Goal: Information Seeking & Learning: Compare options

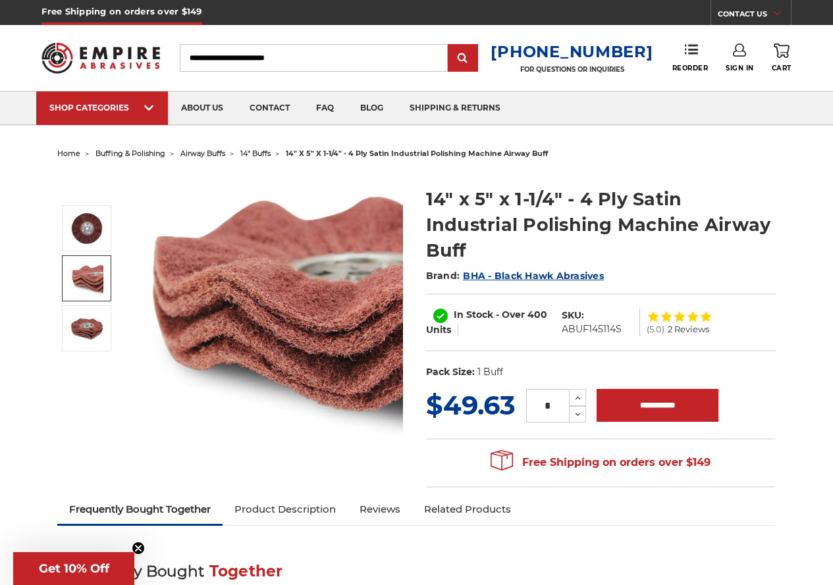
click at [103, 277] on link at bounding box center [86, 279] width 49 height 46
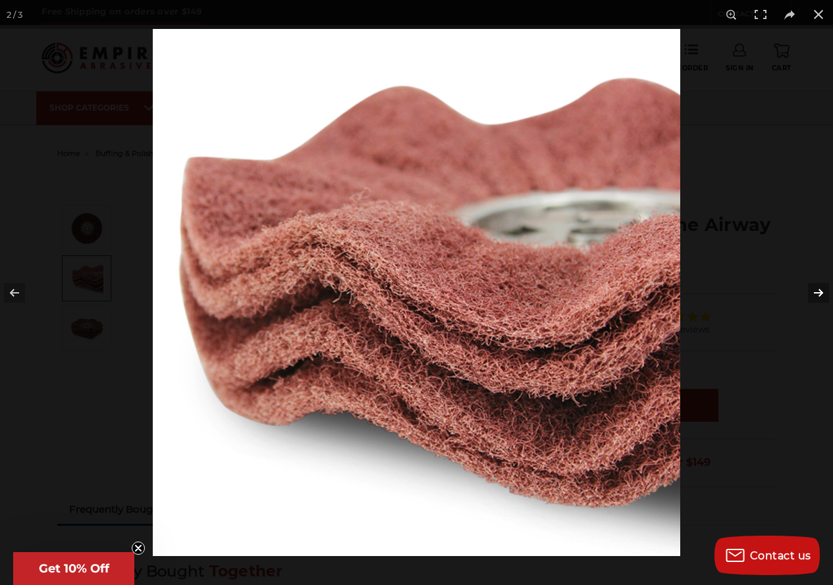
click at [814, 289] on button at bounding box center [810, 293] width 46 height 66
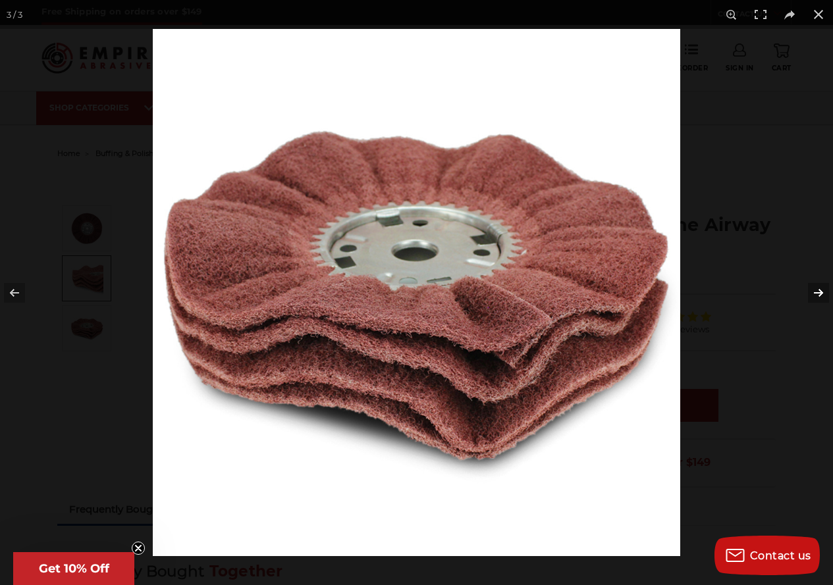
click at [814, 289] on button at bounding box center [810, 293] width 46 height 66
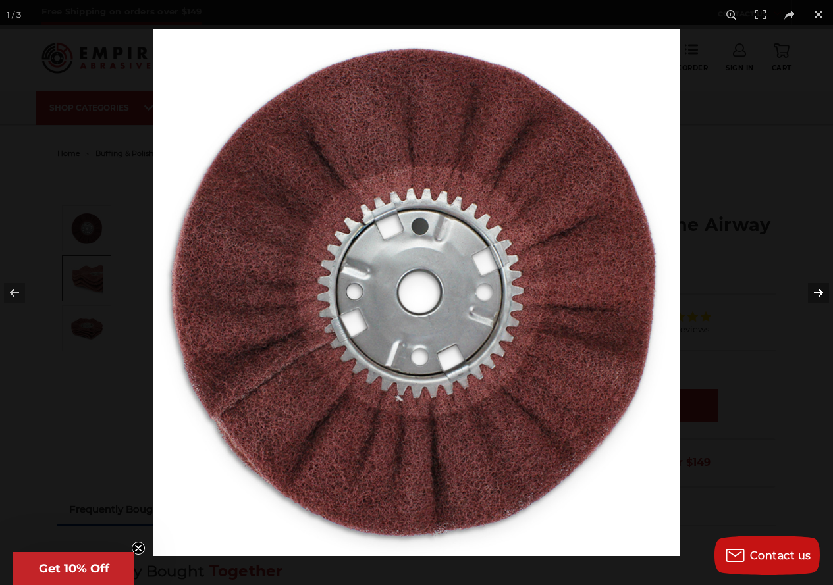
click at [814, 289] on button at bounding box center [810, 293] width 46 height 66
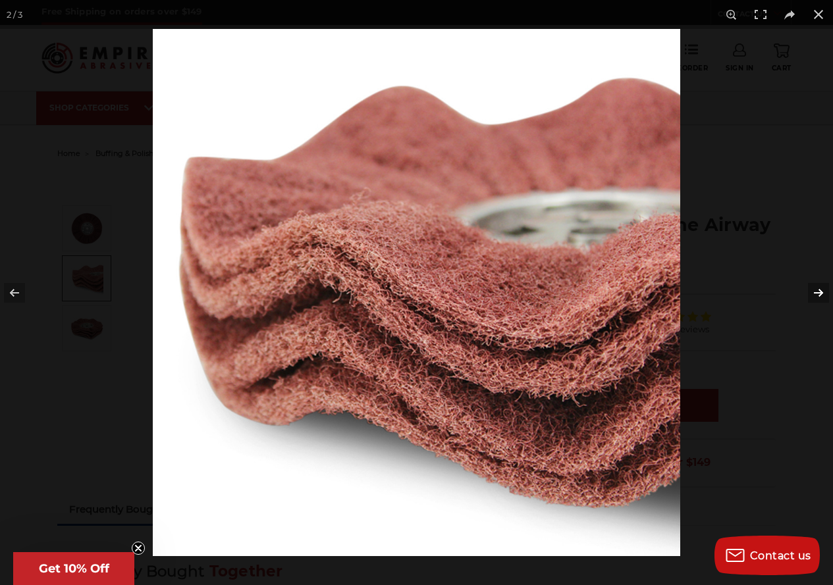
click at [814, 289] on button at bounding box center [810, 293] width 46 height 66
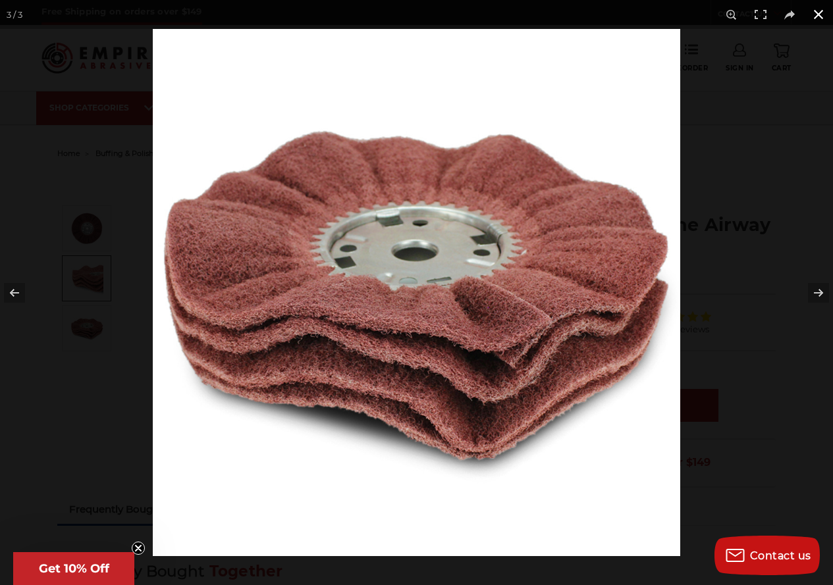
click at [818, 12] on button at bounding box center [818, 14] width 29 height 29
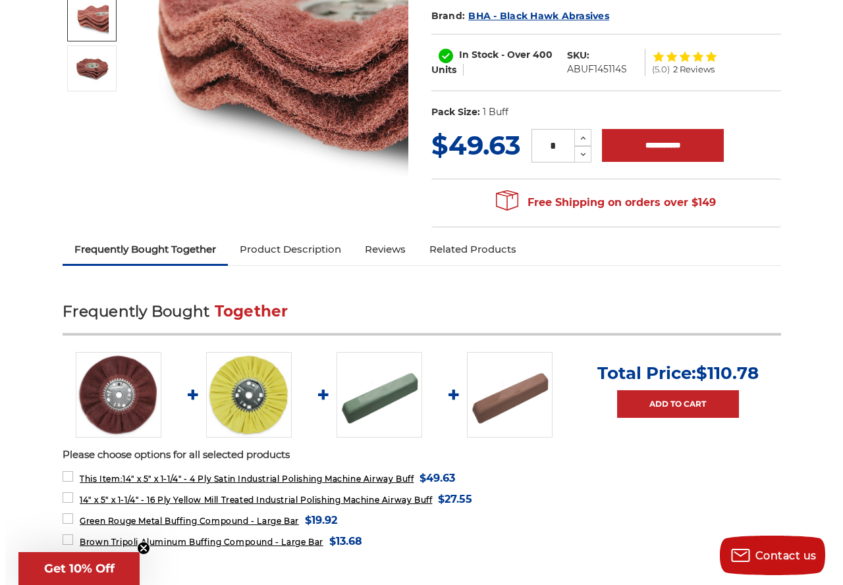
scroll to position [329, 0]
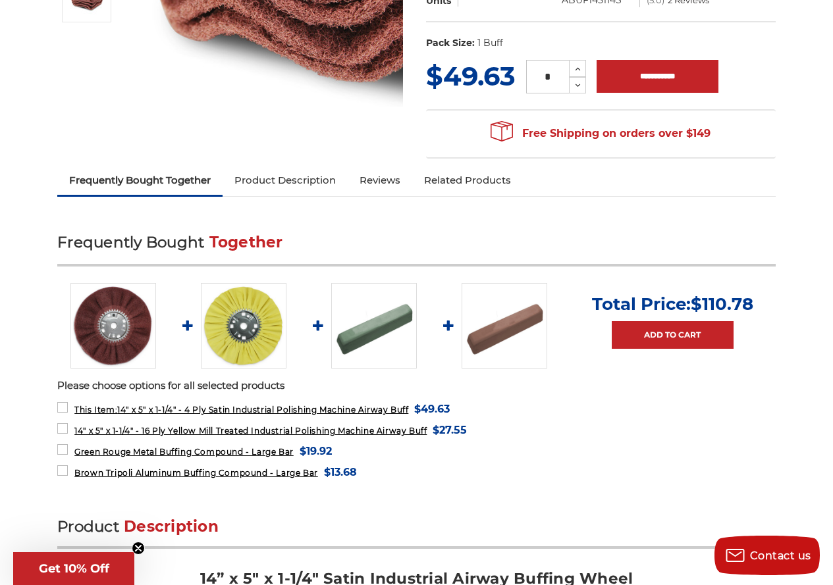
click at [260, 308] on img at bounding box center [244, 326] width 86 height 86
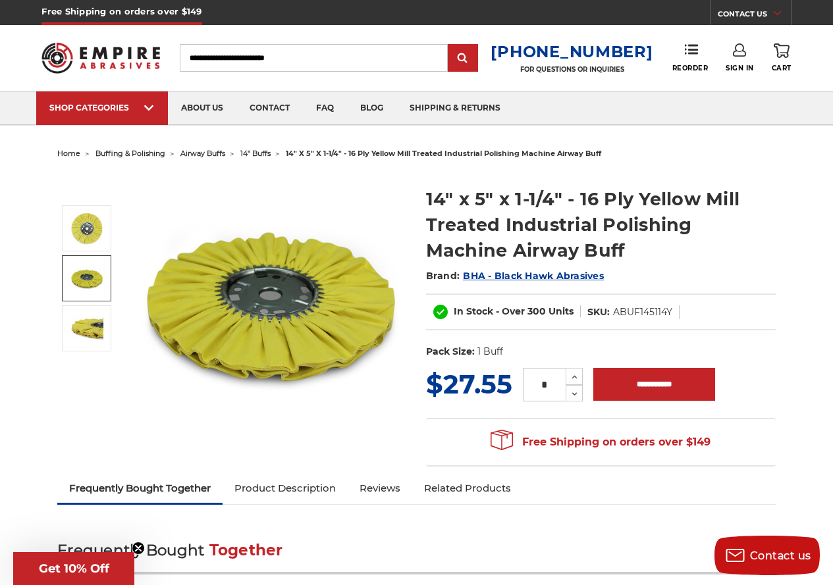
click at [92, 272] on img at bounding box center [86, 278] width 33 height 33
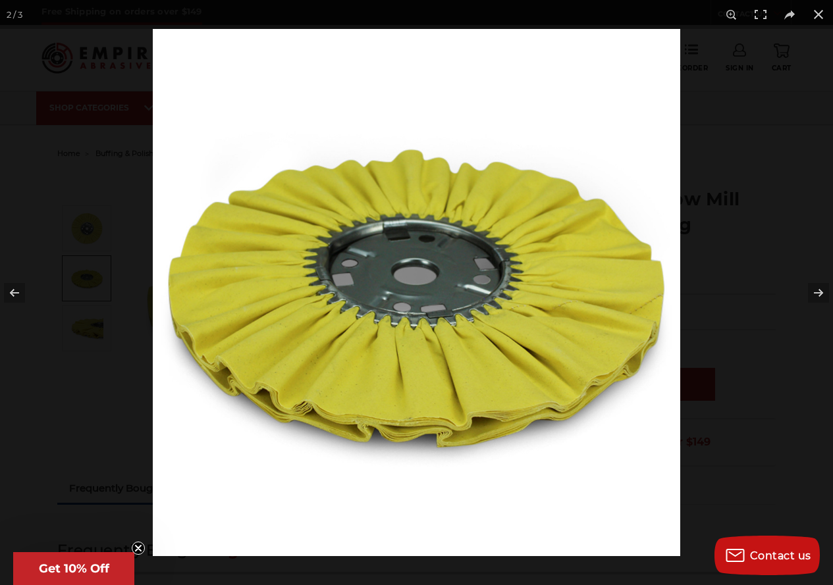
click at [96, 315] on div at bounding box center [416, 292] width 833 height 585
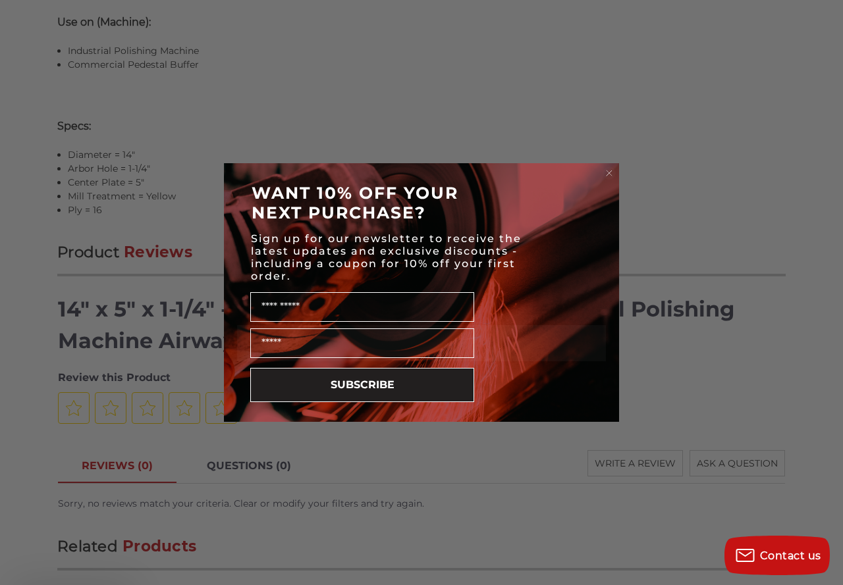
scroll to position [1317, 0]
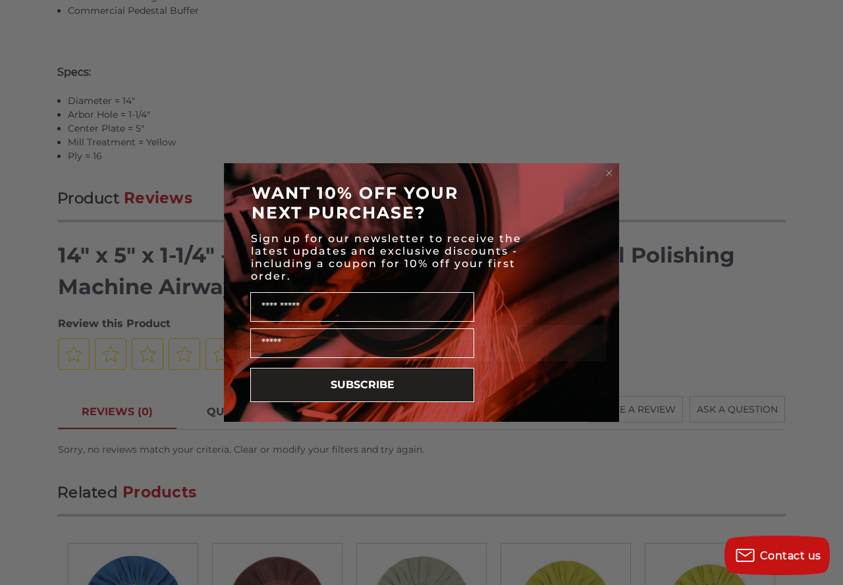
click at [608, 169] on circle "Close dialog" at bounding box center [609, 173] width 13 height 13
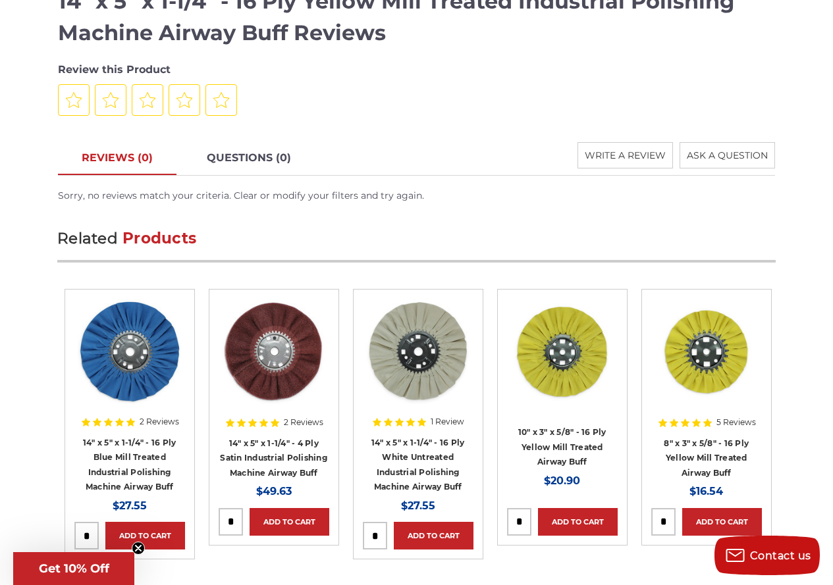
scroll to position [1594, 0]
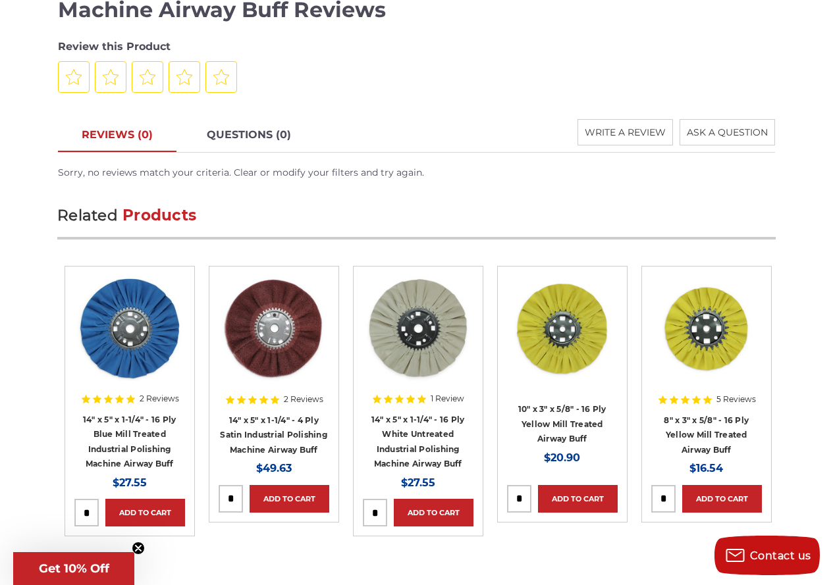
click at [410, 425] on h4 "14" x 5" x 1-1/4" - 16 Ply White Untreated Industrial Polishing Machine Airway …" at bounding box center [418, 441] width 111 height 59
click at [412, 425] on h4 "14" x 5" x 1-1/4" - 16 Ply White Untreated Industrial Polishing Machine Airway …" at bounding box center [418, 441] width 111 height 59
click at [419, 429] on link "14" x 5" x 1-1/4" - 16 Ply White Untreated Industrial Polishing Machine Airway …" at bounding box center [418, 442] width 94 height 55
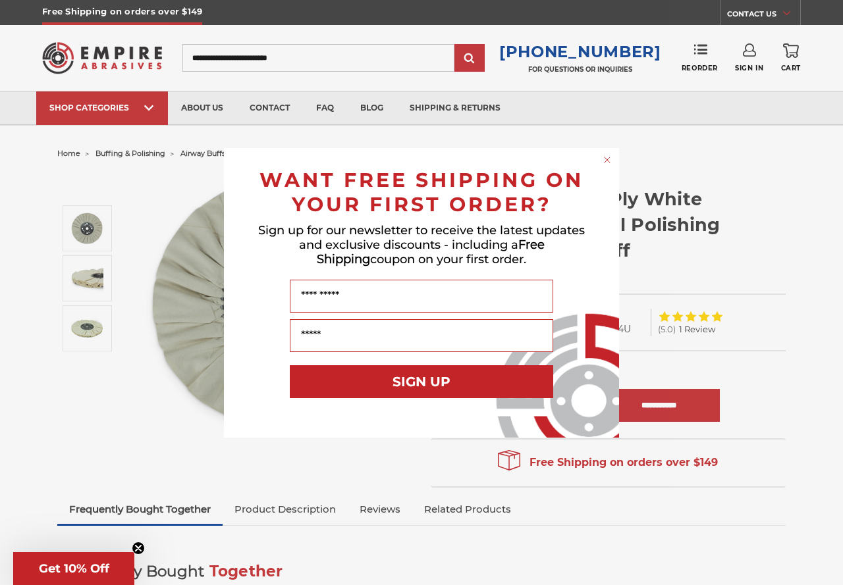
click at [94, 324] on div "Close dialog WANT FREE SHIPPING ON YOUR FIRST ORDER? Sign up for our newsletter…" at bounding box center [421, 292] width 843 height 585
click at [80, 286] on div "Close dialog WANT FREE SHIPPING ON YOUR FIRST ORDER? Sign up for our newsletter…" at bounding box center [421, 292] width 843 height 585
click at [599, 157] on form "WANT FREE SHIPPING ON YOUR FIRST ORDER? Sign up for our newsletter to receive t…" at bounding box center [421, 293] width 395 height 290
click at [604, 159] on circle "Close dialog" at bounding box center [607, 159] width 13 height 13
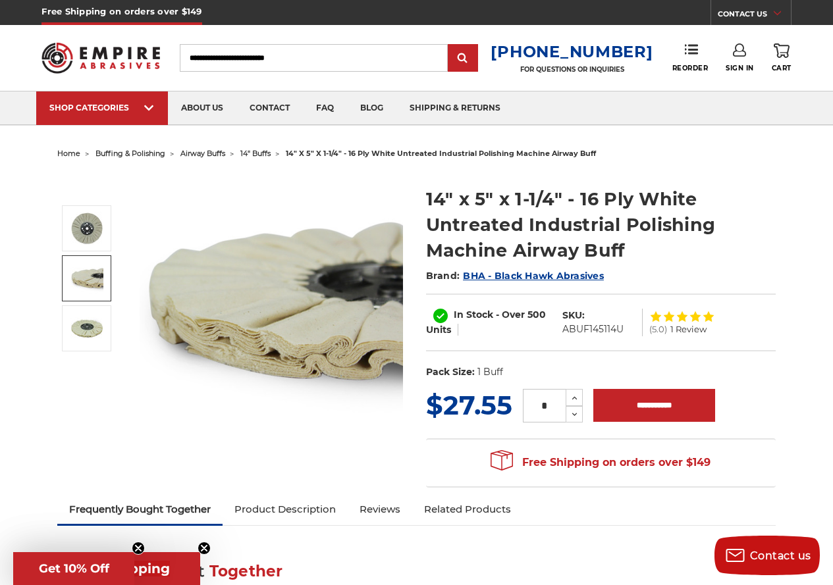
click at [88, 281] on img at bounding box center [86, 278] width 33 height 33
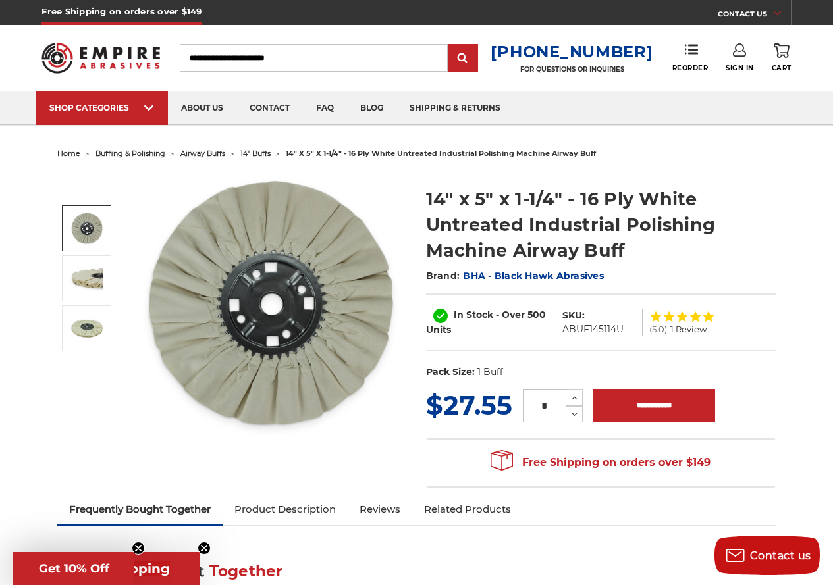
click at [97, 222] on img at bounding box center [86, 228] width 33 height 33
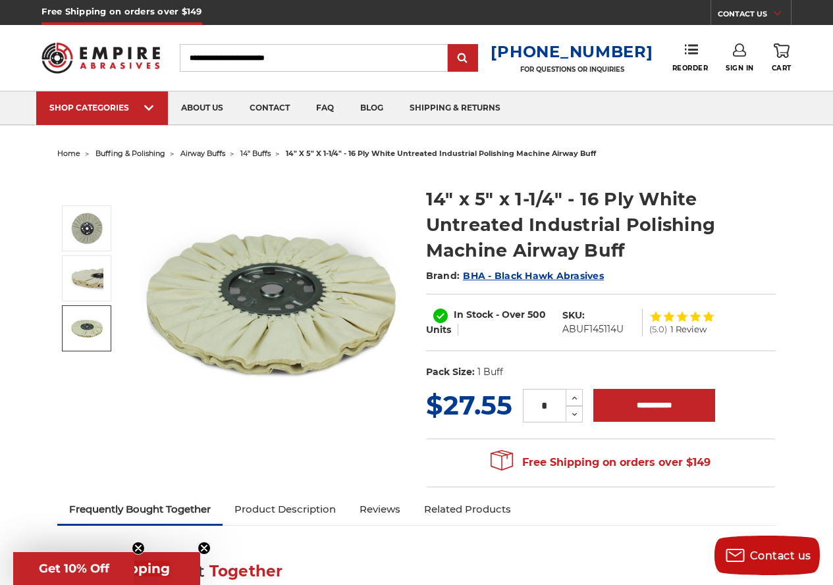
click at [84, 331] on img at bounding box center [86, 328] width 33 height 33
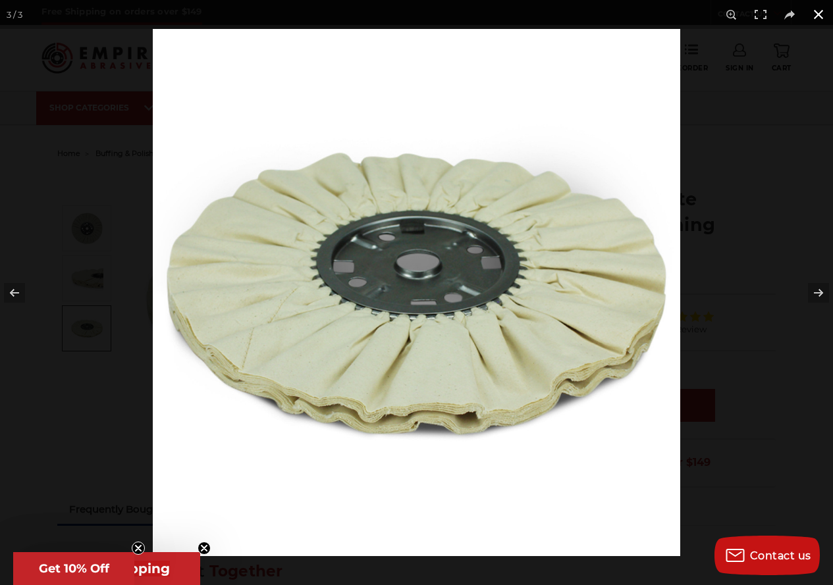
click at [816, 18] on button at bounding box center [818, 14] width 29 height 29
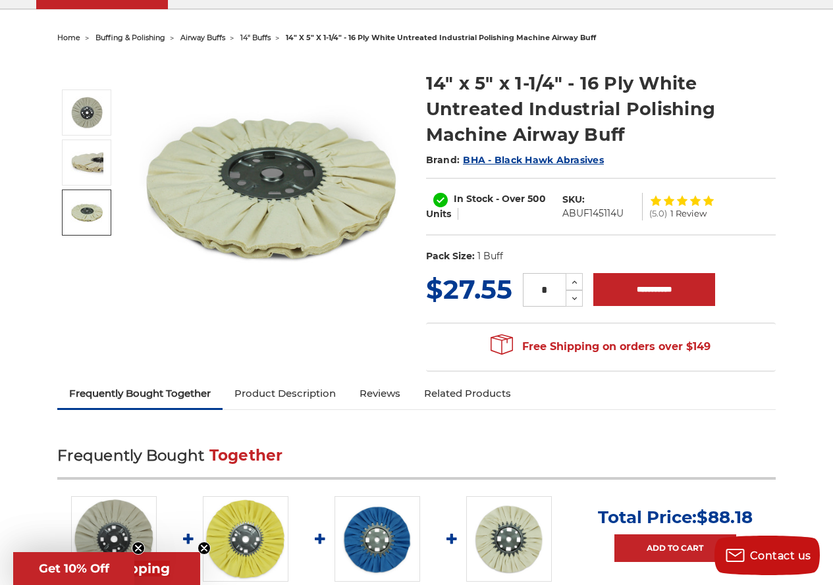
scroll to position [263, 0]
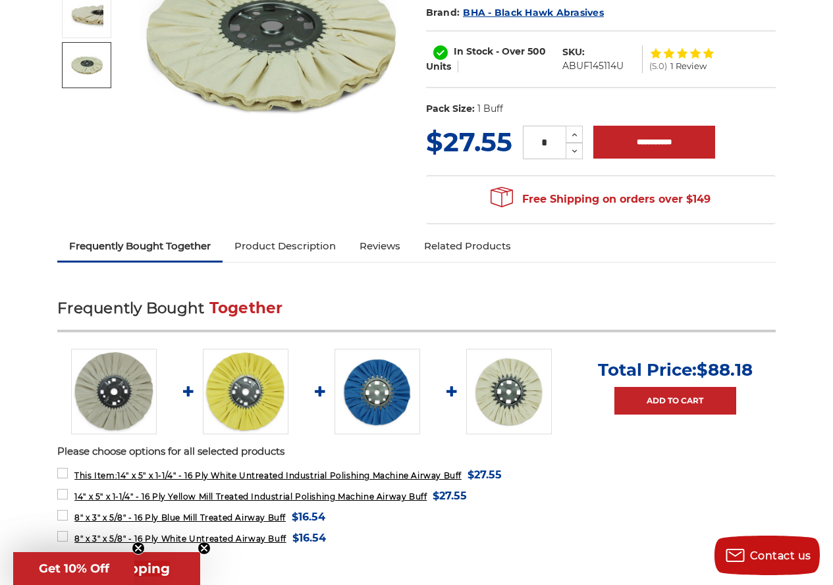
click at [509, 408] on img at bounding box center [509, 392] width 86 height 86
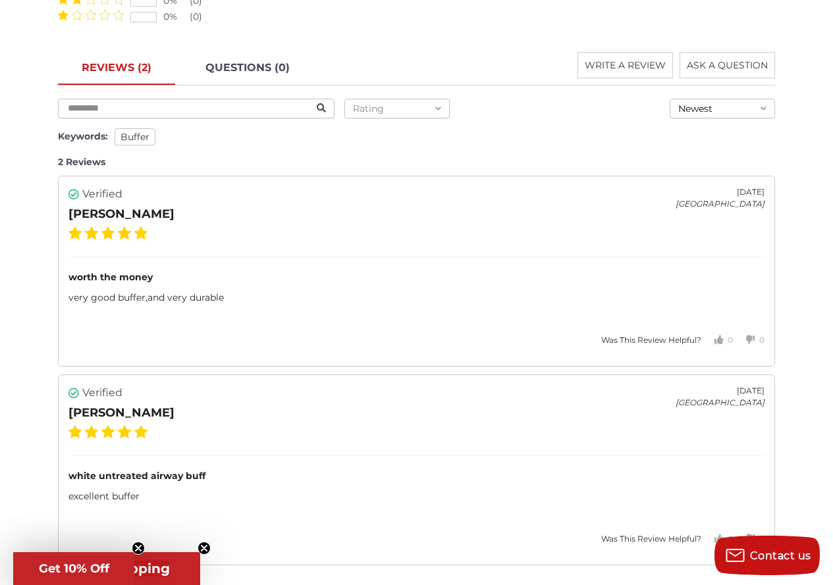
scroll to position [2107, 0]
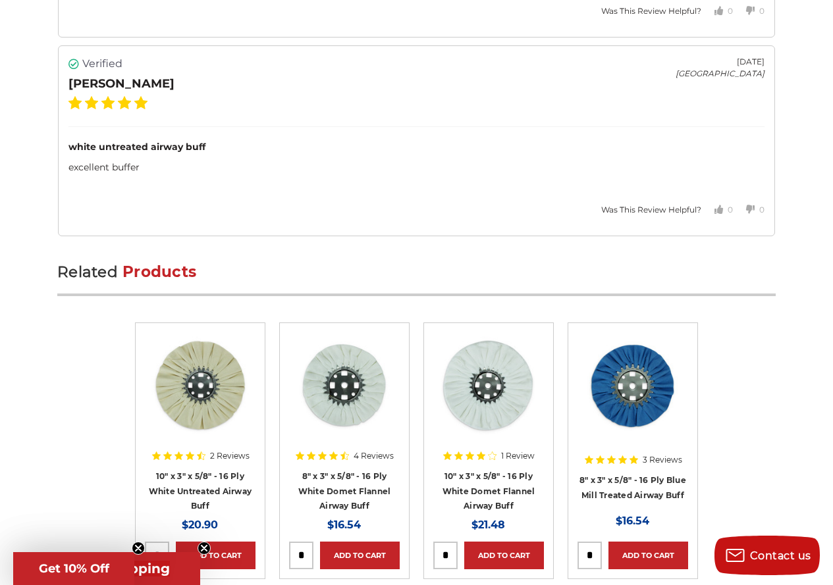
click at [227, 466] on div "2 Reviews" at bounding box center [200, 456] width 99 height 22
click at [201, 410] on img at bounding box center [200, 385] width 105 height 105
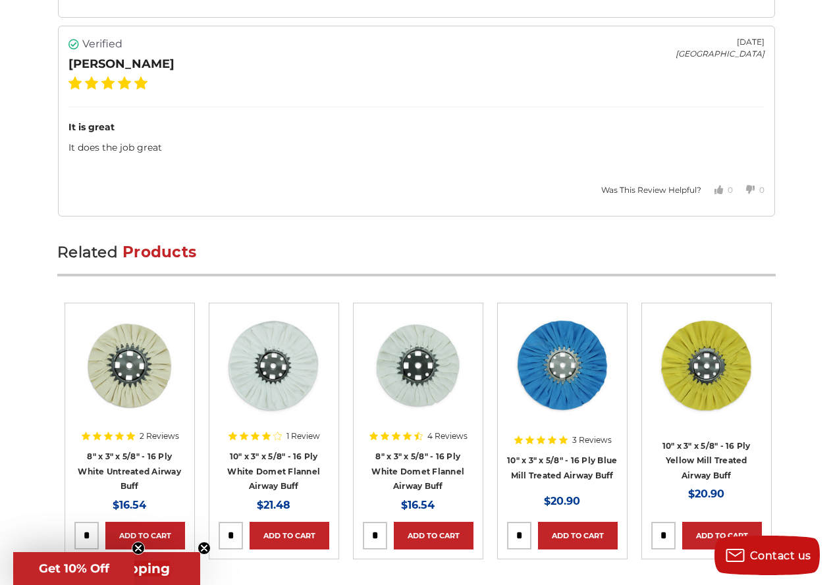
scroll to position [2149, 0]
